Goal: Information Seeking & Learning: Check status

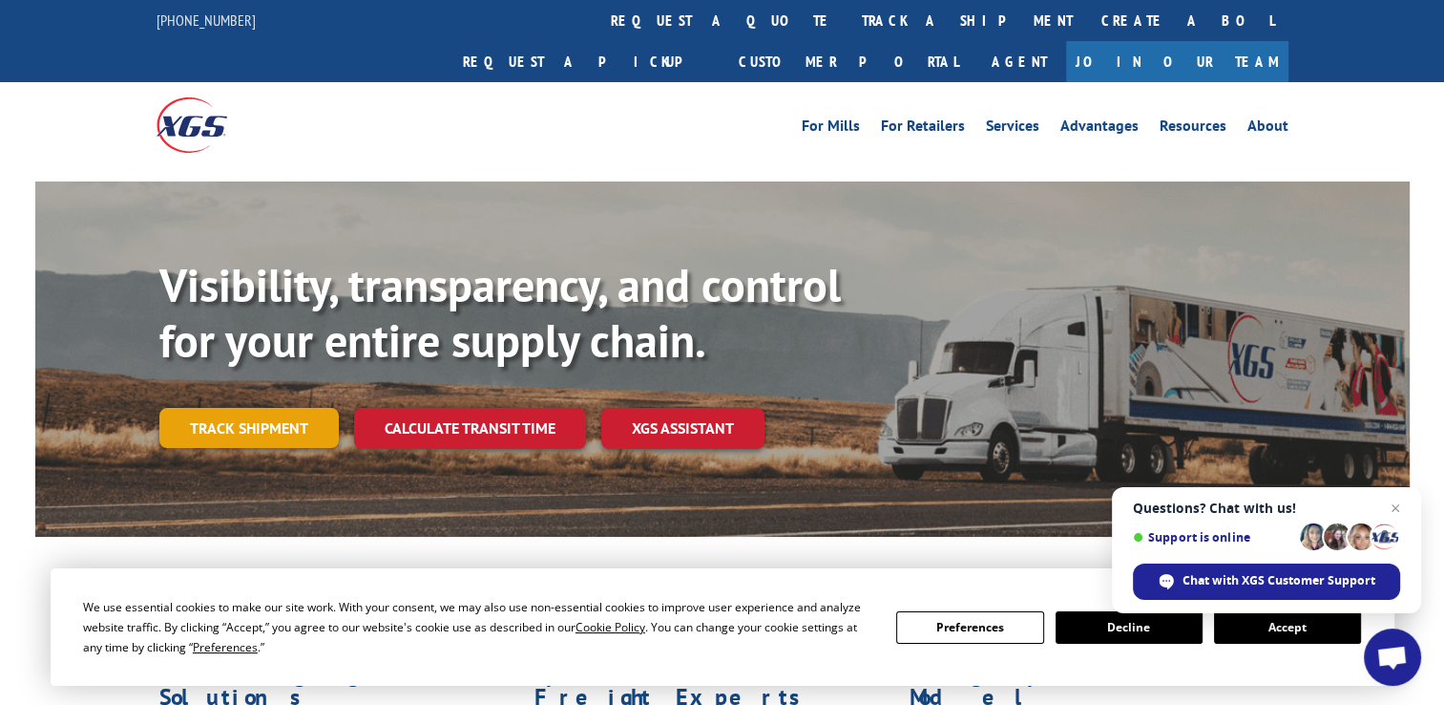
click at [239, 408] on link "Track shipment" at bounding box center [248, 428] width 179 height 40
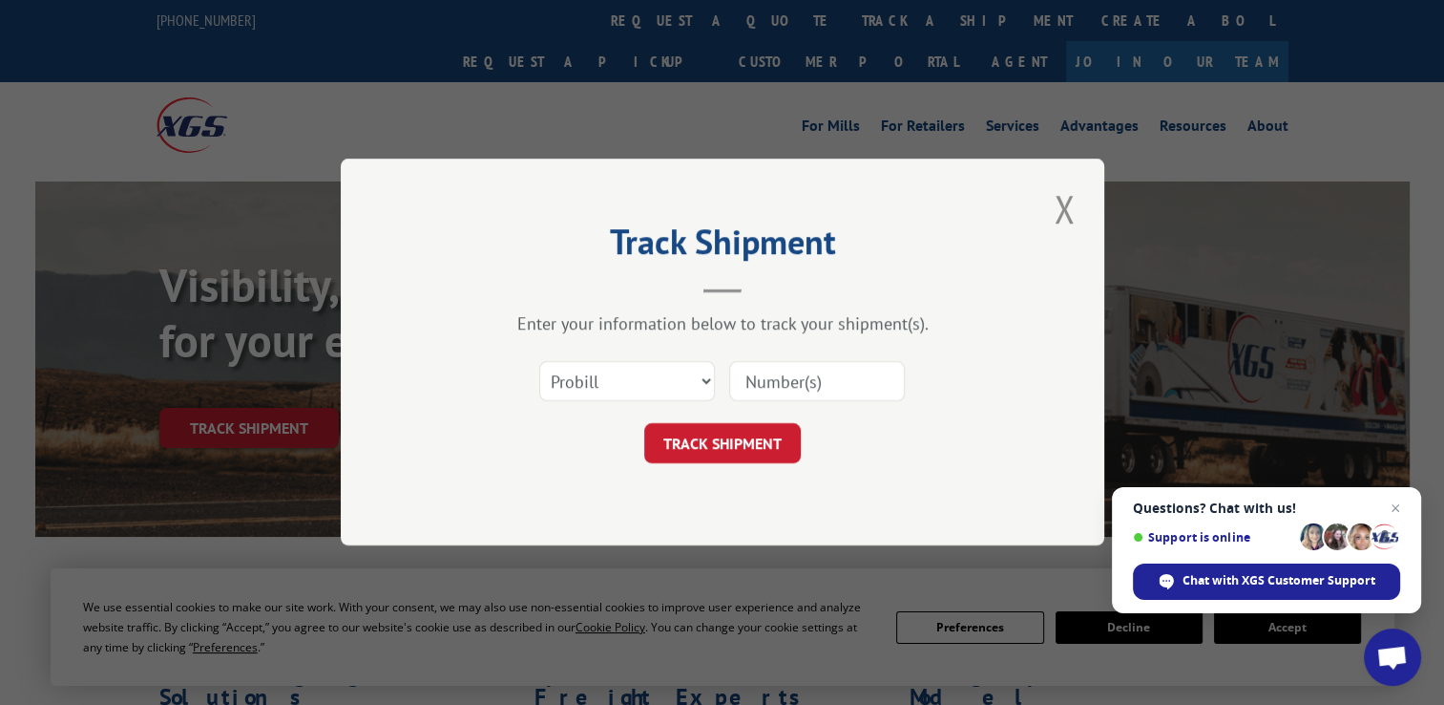
click at [775, 384] on input at bounding box center [817, 382] width 176 height 40
type input "2805524"
click at [722, 445] on button "TRACK SHIPMENT" at bounding box center [722, 444] width 157 height 40
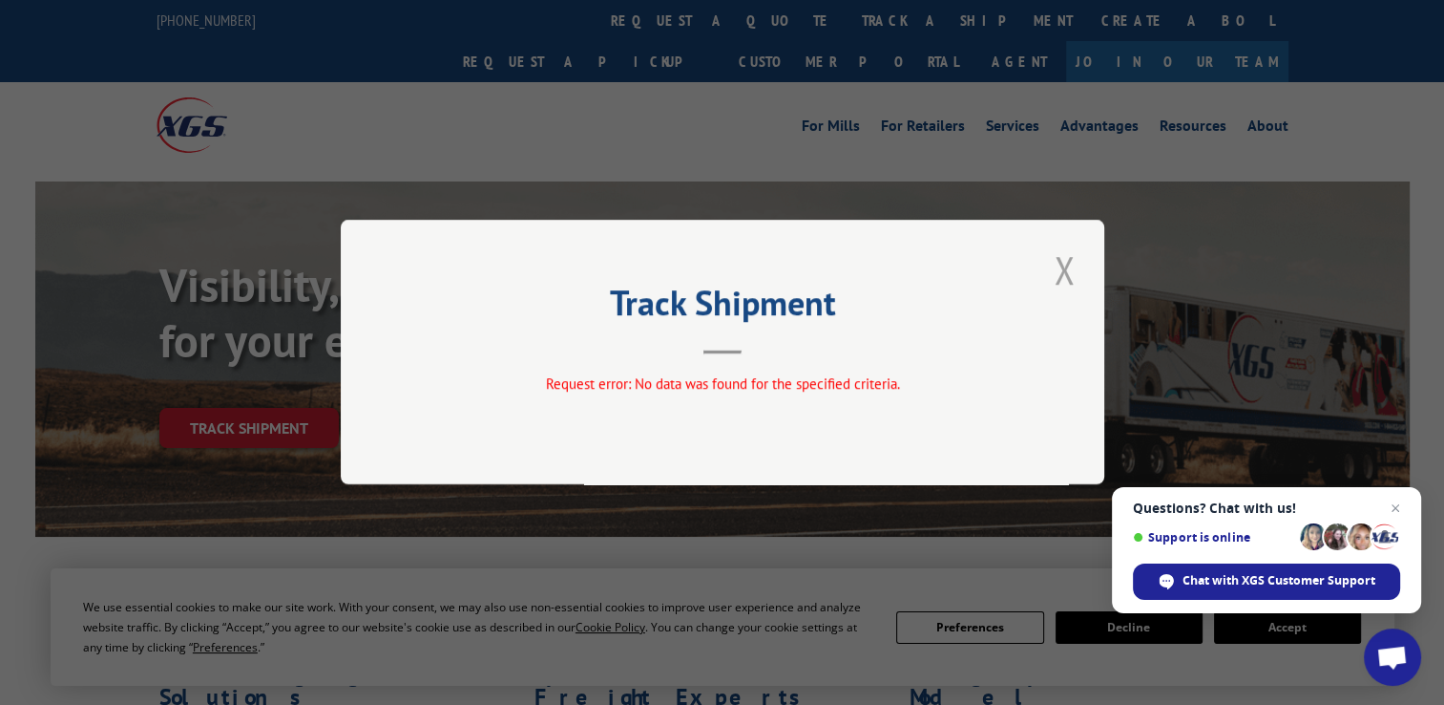
click at [1059, 265] on button "Close modal" at bounding box center [1064, 269] width 32 height 53
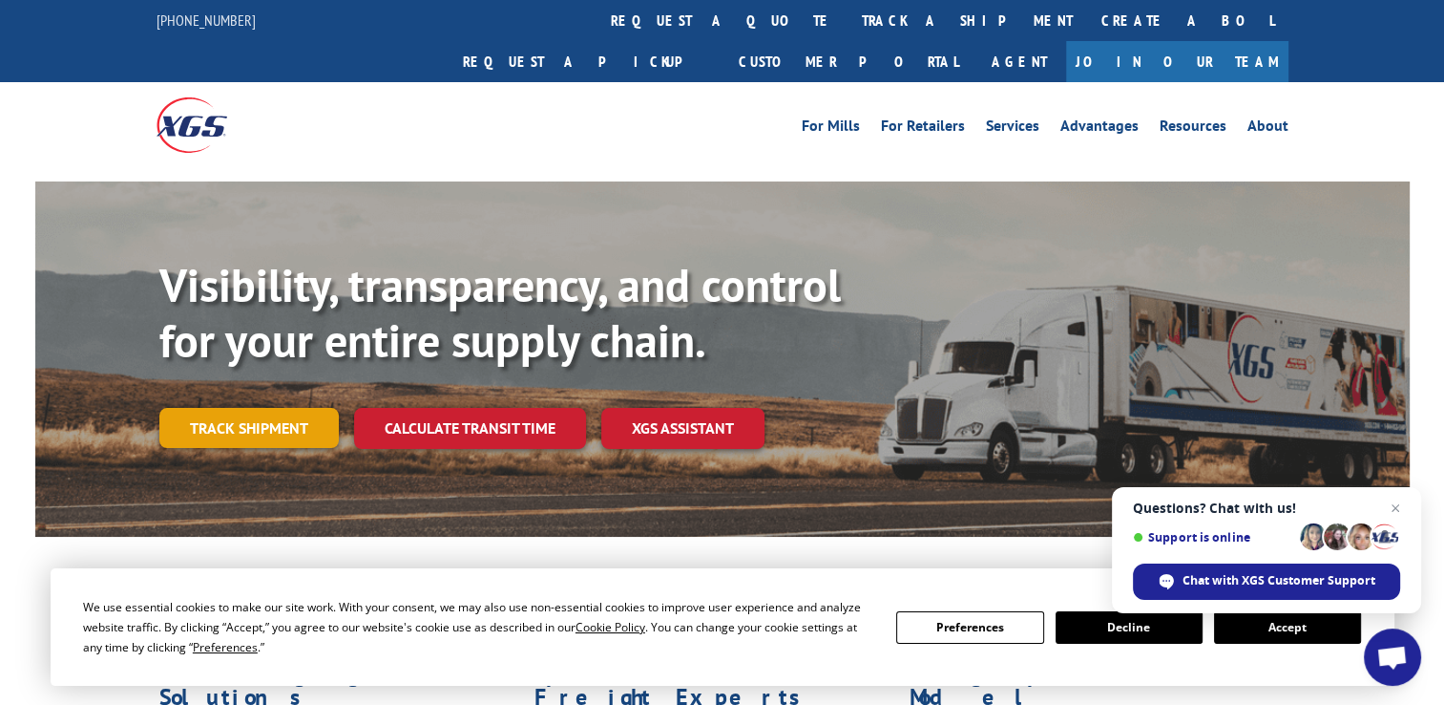
click at [238, 408] on link "Track shipment" at bounding box center [248, 428] width 179 height 40
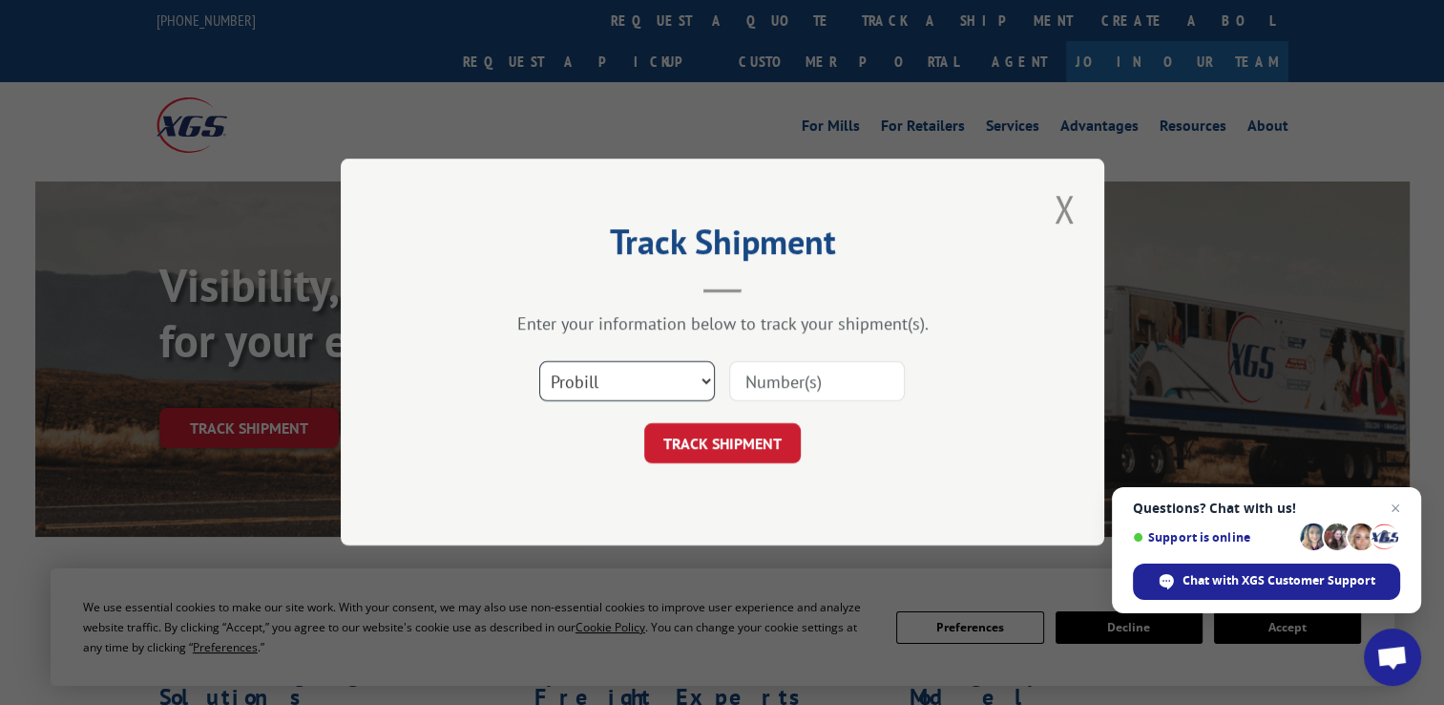
click at [707, 377] on select "Select category... Probill BOL PO" at bounding box center [627, 382] width 176 height 40
select select "bol"
click at [539, 362] on select "Select category... Probill BOL PO" at bounding box center [627, 382] width 176 height 40
click at [774, 376] on input at bounding box center [817, 382] width 176 height 40
type input "2805524"
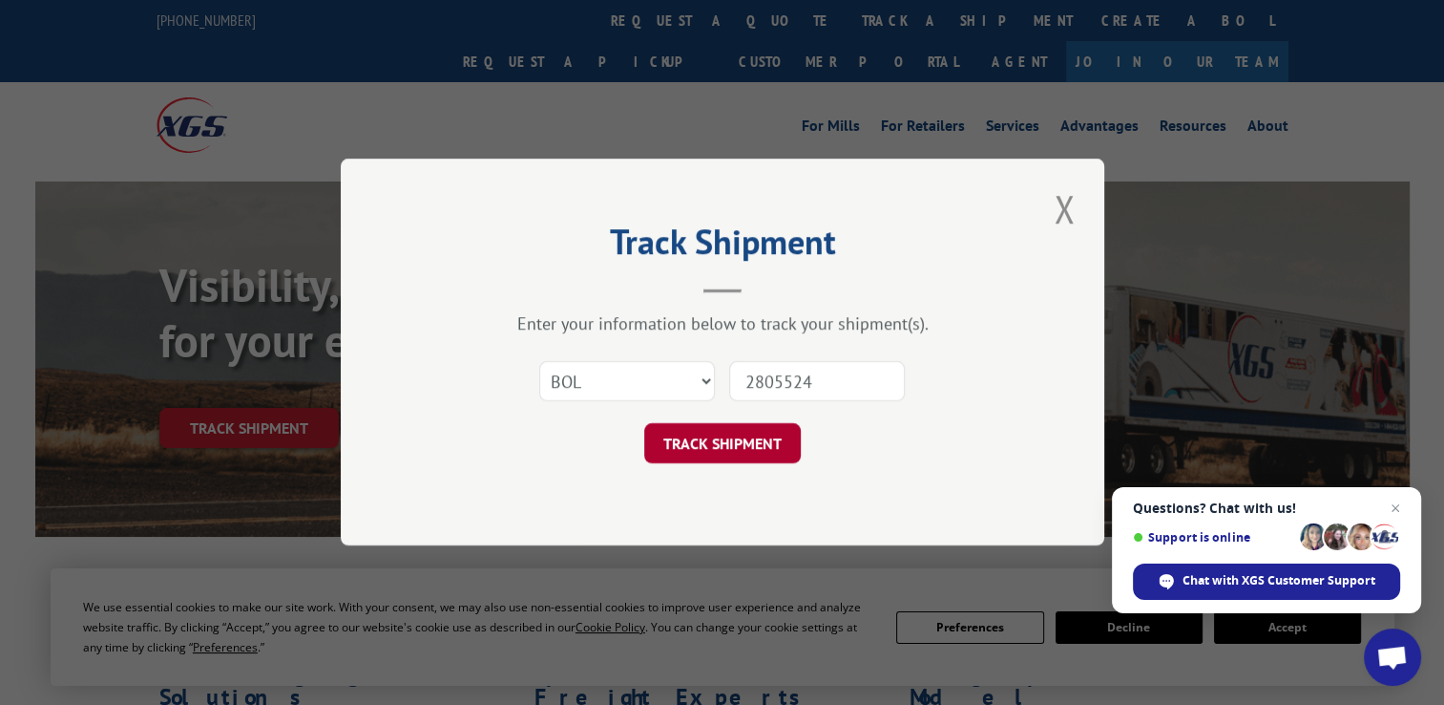
click at [727, 443] on button "TRACK SHIPMENT" at bounding box center [722, 444] width 157 height 40
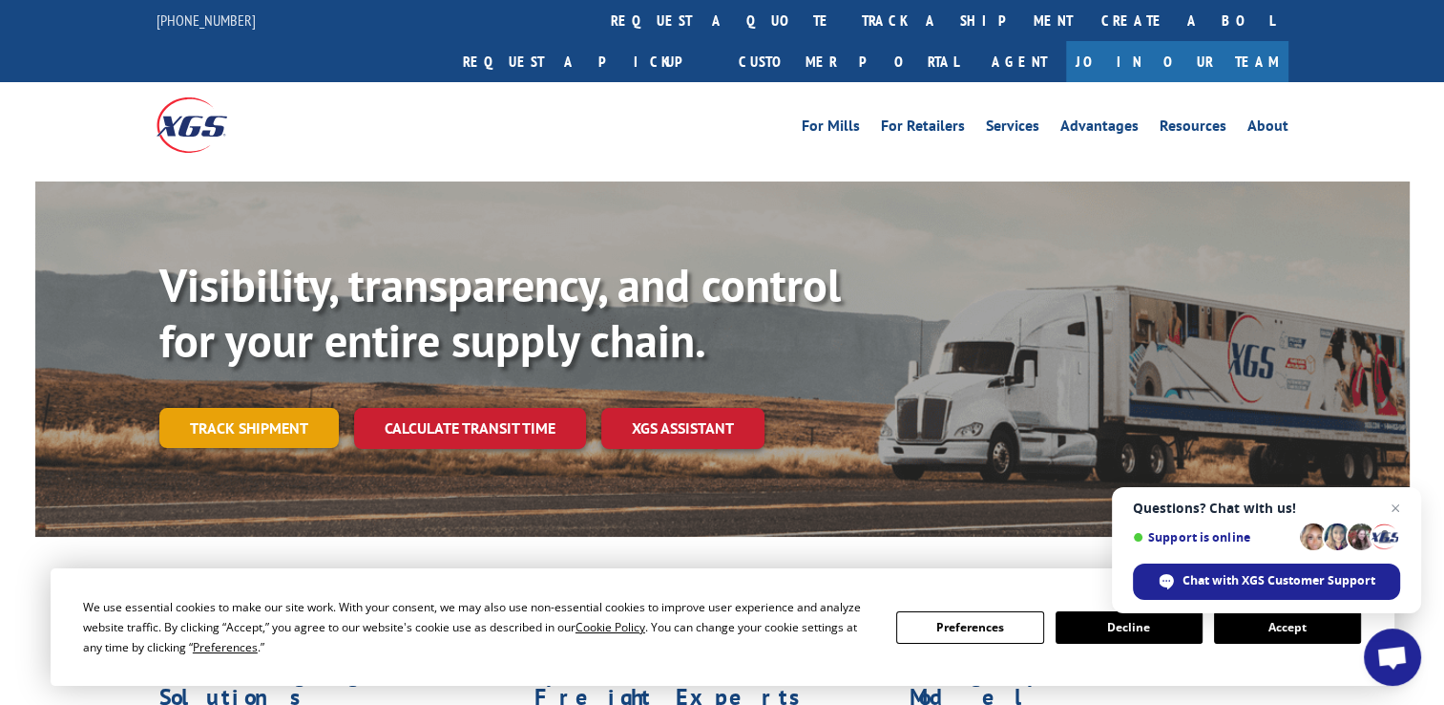
click at [234, 408] on link "Track shipment" at bounding box center [248, 428] width 179 height 40
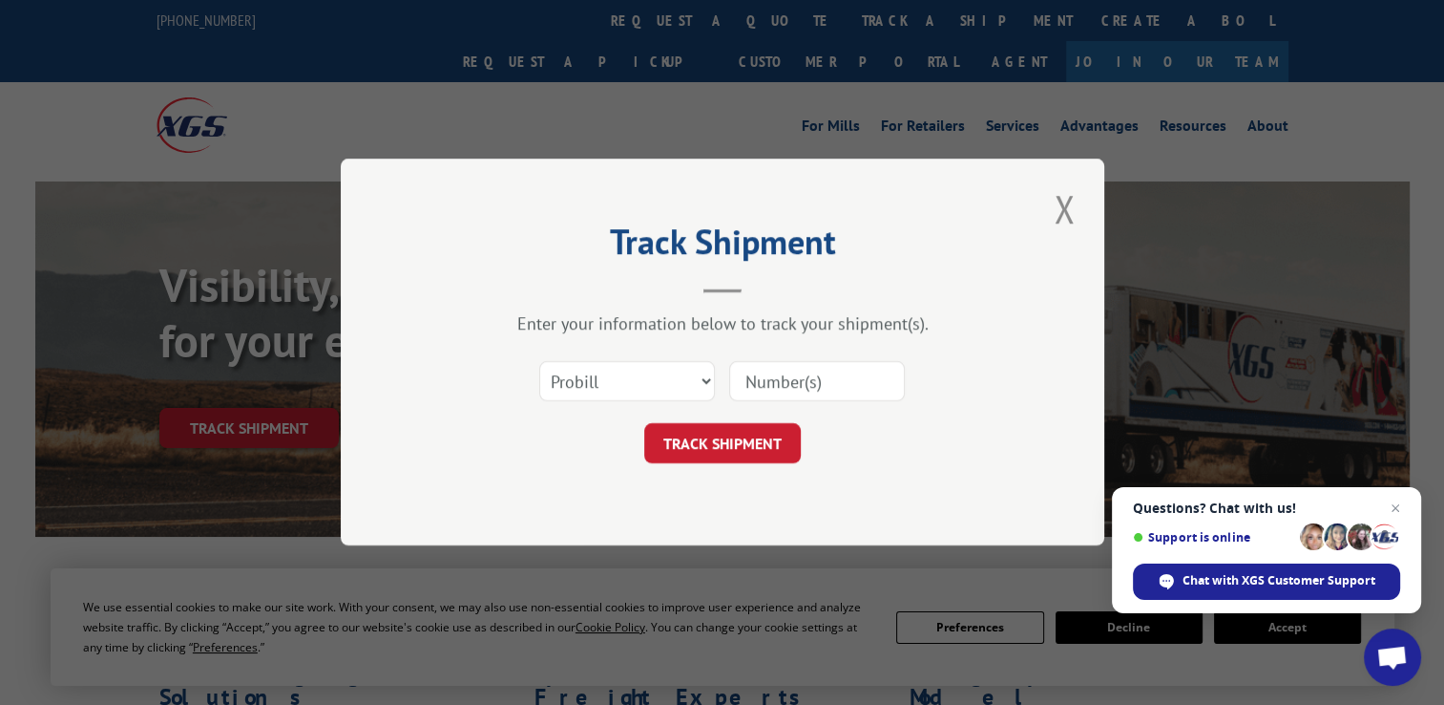
click at [751, 371] on input at bounding box center [817, 382] width 176 height 40
type input "17482638"
click at [705, 445] on button "TRACK SHIPMENT" at bounding box center [722, 444] width 157 height 40
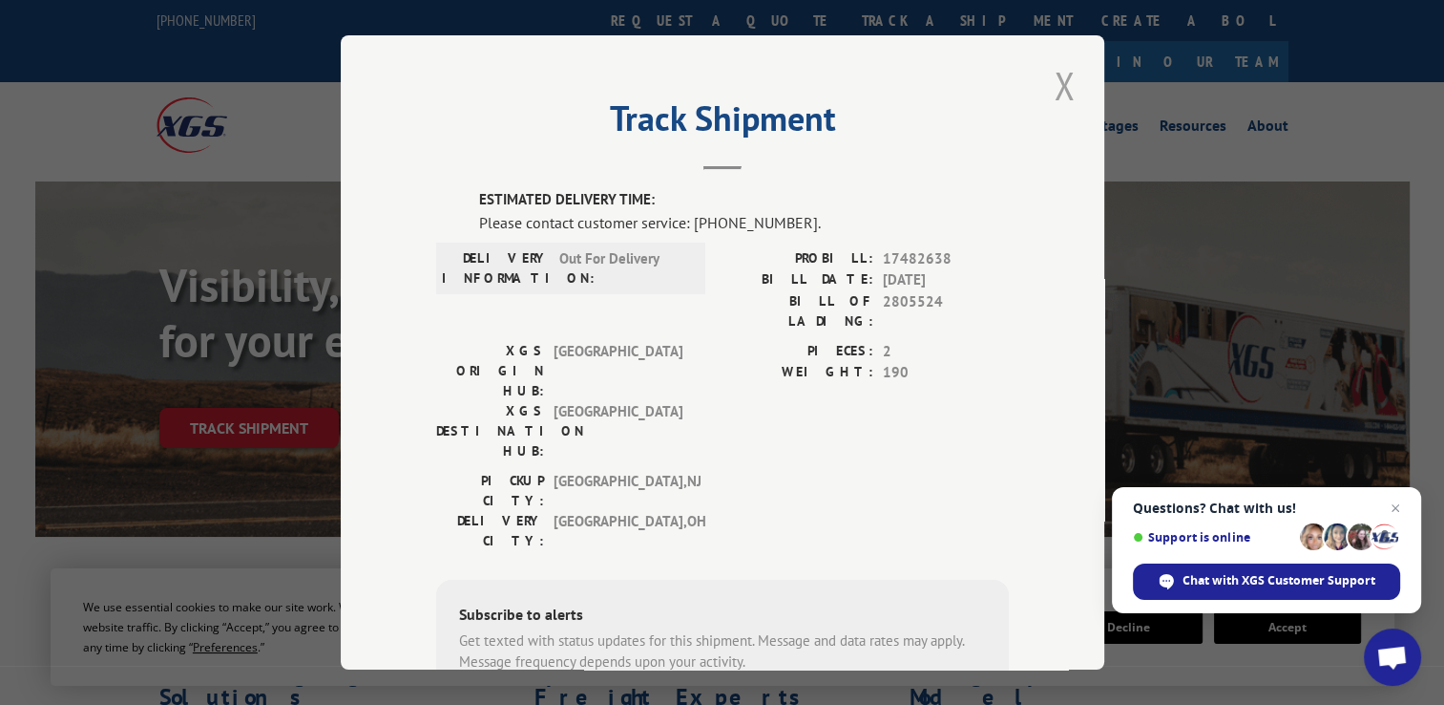
click at [1056, 94] on button "Close modal" at bounding box center [1064, 85] width 32 height 53
